Goal: Find contact information: Find contact information

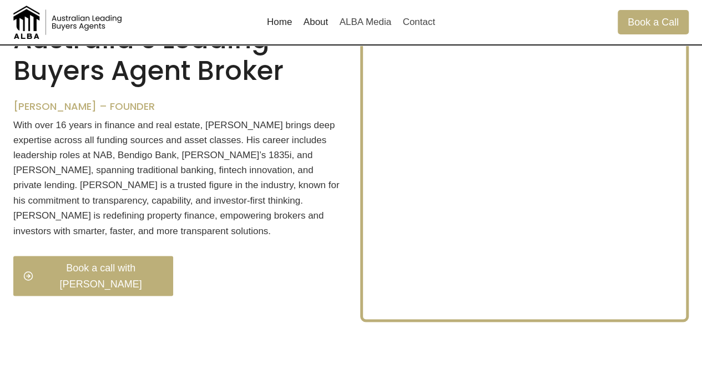
scroll to position [825, 0]
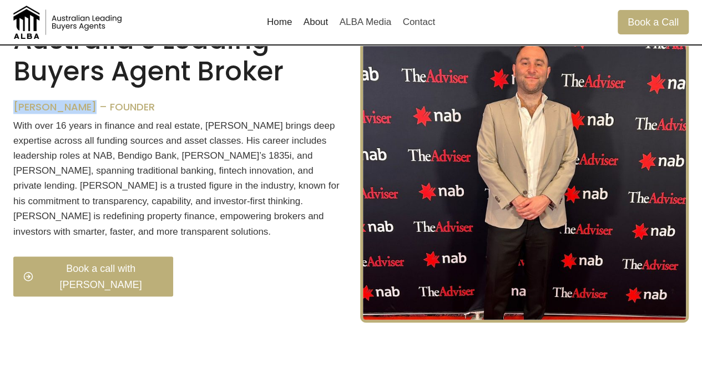
drag, startPoint x: 13, startPoint y: 120, endPoint x: 92, endPoint y: 123, distance: 78.8
click at [92, 123] on div "ALBA Australia’s Leading Buyers Agent Broker Thomas Mifsud – Founder With over …" at bounding box center [351, 158] width 702 height 400
copy h6 "Thomas Mifsud"
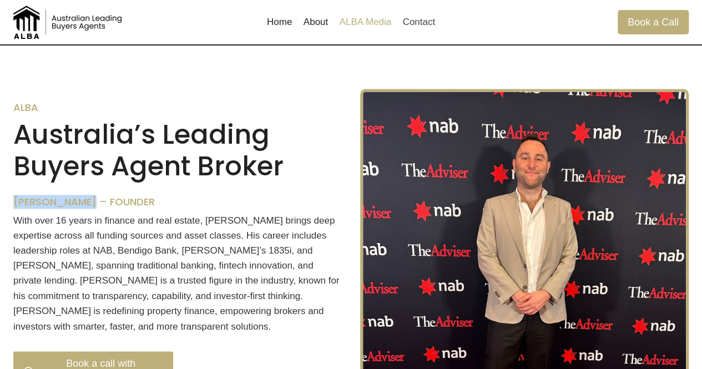
click at [376, 17] on link "ALBA Media" at bounding box center [364, 22] width 63 height 27
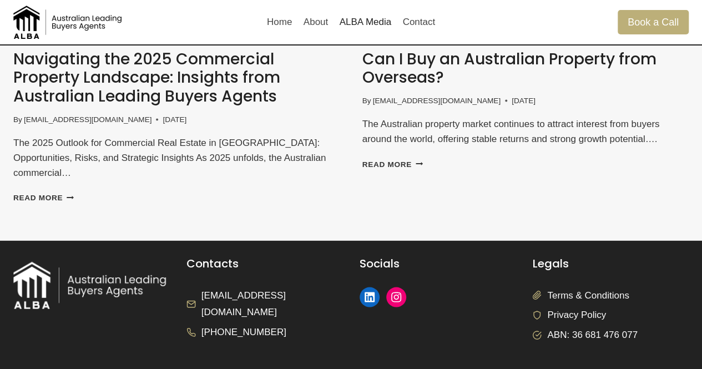
scroll to position [948, 0]
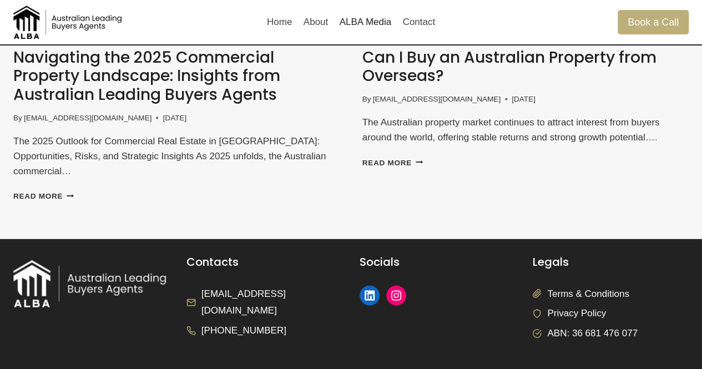
click at [575, 285] on span "Terms & Conditions" at bounding box center [588, 293] width 82 height 17
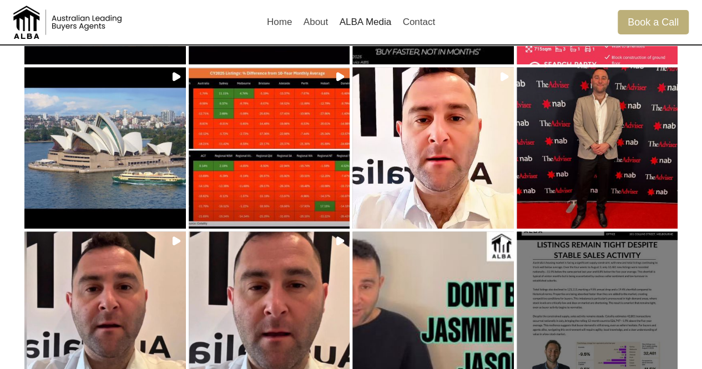
scroll to position [0, 0]
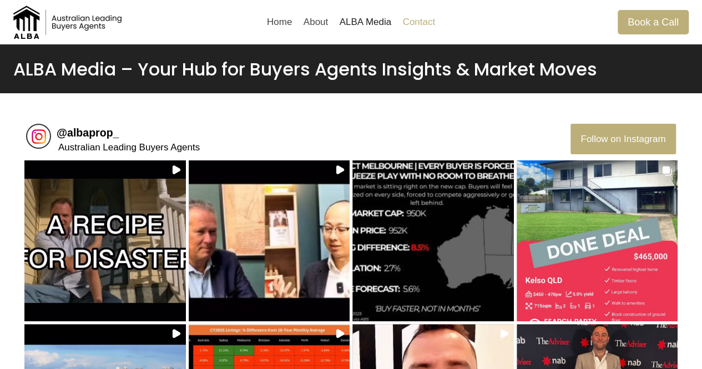
click at [418, 17] on link "Contact" at bounding box center [419, 22] width 44 height 27
